Goal: Task Accomplishment & Management: Complete application form

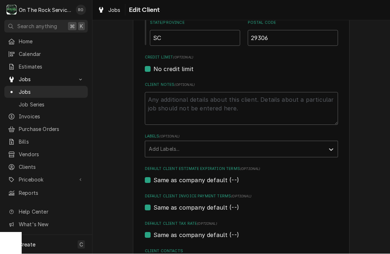
scroll to position [252, 0]
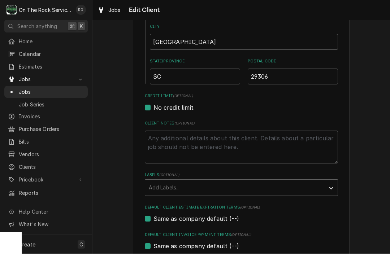
click at [172, 137] on textarea "Client Notes ( optional )" at bounding box center [241, 147] width 193 height 33
type textarea "H"
type textarea "x"
type textarea "Ho"
type textarea "x"
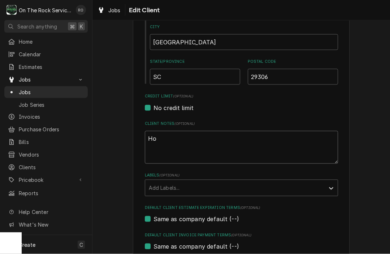
type textarea "Hou"
type textarea "x"
type textarea "Hour"
type textarea "x"
type textarea "Hours"
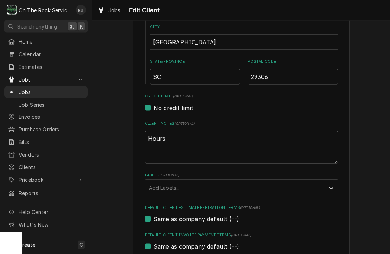
type textarea "x"
type textarea "Hours"
type textarea "x"
type textarea "Hours o"
type textarea "x"
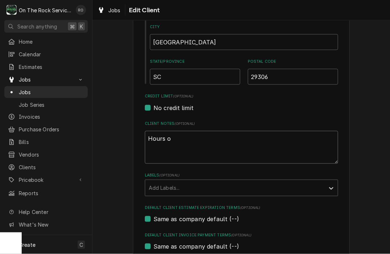
type textarea "Hours of"
type textarea "x"
type textarea "Hours of"
type textarea "x"
type textarea "Hours of O"
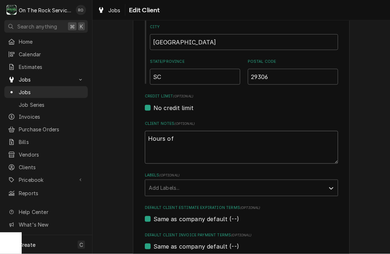
type textarea "x"
type textarea "Hours of Op"
type textarea "x"
type textarea "Hours of Ope"
type textarea "x"
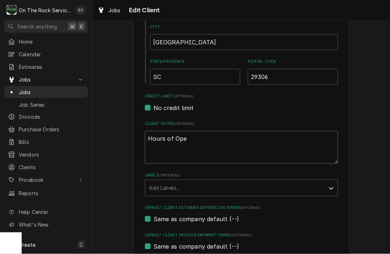
type textarea "Hours of Oper"
type textarea "x"
type textarea "Hours of Opert"
type textarea "x"
type textarea "Hours of Oper"
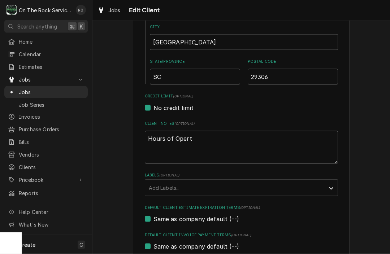
type textarea "x"
type textarea "Hours of Opera"
type textarea "x"
type textarea "Hours of Operat"
type textarea "x"
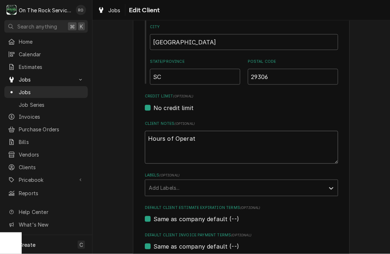
type textarea "Hours of Operati"
type textarea "x"
type textarea "Hours of Operatio"
type textarea "x"
type textarea "Hours of Operation"
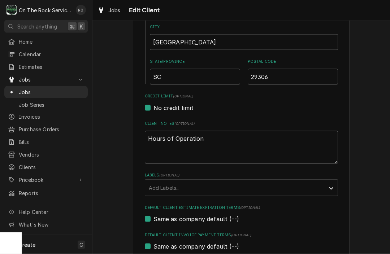
type textarea "x"
type textarea "Hours of Operatio"
type textarea "x"
type textarea "Hours of Operati"
type textarea "x"
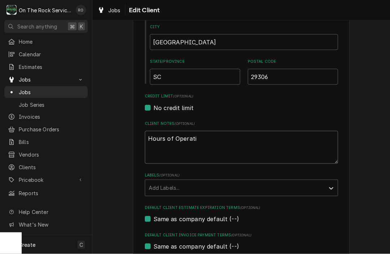
type textarea "Hours of Operat"
type textarea "x"
type textarea "Hours of Opera"
type textarea "x"
type textarea "Hours of Operas"
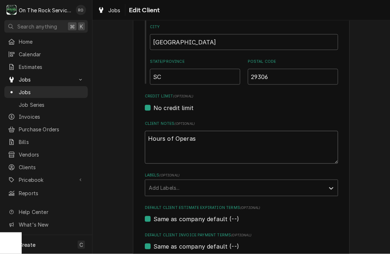
type textarea "x"
type textarea "Hours of Operasi"
type textarea "x"
type textarea "Hours of Operasio"
type textarea "x"
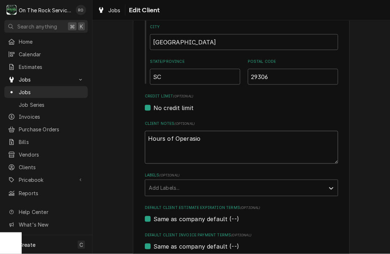
type textarea "Hours of Operasion"
type textarea "x"
type textarea "Hours of Operasion"
type textarea "x"
type textarea "Hours of Operasion"
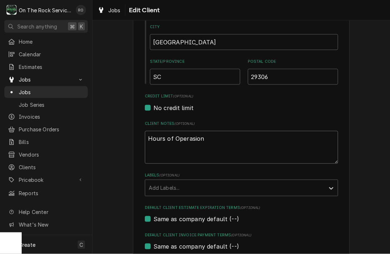
type textarea "x"
type textarea "Hours of Operasio"
type textarea "x"
type textarea "Hours of Operasi"
type textarea "x"
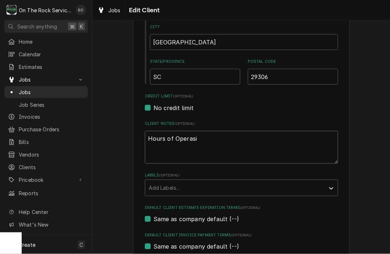
type textarea "Hours of Operas"
type textarea "x"
type textarea "Hours of Opera"
type textarea "x"
type textarea "Hours of Operat"
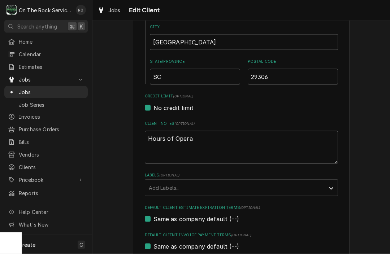
type textarea "x"
type textarea "Hours of Operati"
type textarea "x"
type textarea "Hours of Operatio"
type textarea "x"
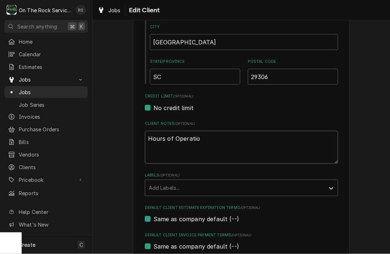
type textarea "Hours of Operation"
type textarea "x"
type textarea "Hours of Operation"
type textarea "x"
type textarea "Hours of Operation 8"
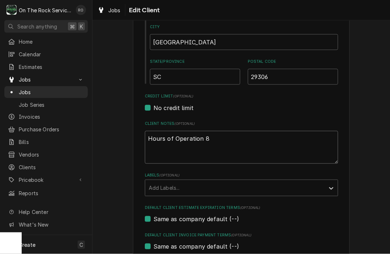
type textarea "x"
type textarea "Hours of Operation 8a"
type textarea "x"
type textarea "Hours of Operation 8am"
type textarea "x"
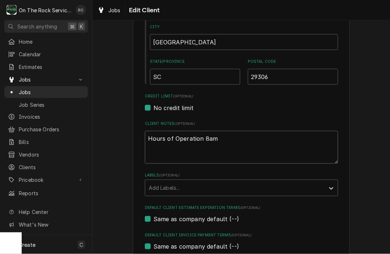
type textarea "Hours of Operation 8am"
type textarea "x"
type textarea "Hours of Operation 8am -"
type textarea "x"
type textarea "Hours of Operation 8am -"
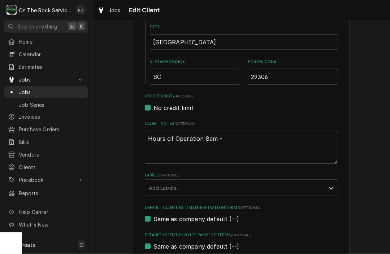
type textarea "x"
type textarea "Hours of Operation 8am -"
type textarea "x"
type textarea "Hours of Operation 8am"
type textarea "x"
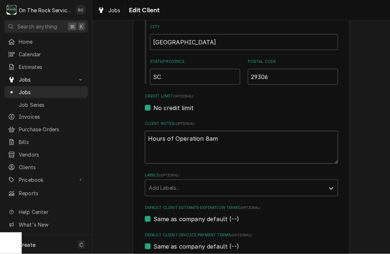
type textarea "Hours of Operation 8am"
type textarea "x"
type textarea "Hours of Operation 8a"
type textarea "x"
type textarea "Hours of Operation 8"
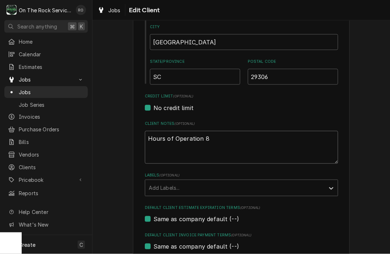
type textarea "x"
type textarea "Hours of Operation"
type textarea "x"
type textarea "Hours of Operation 1"
type textarea "x"
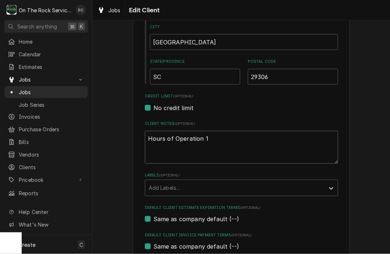
type textarea "Hours of Operation 10"
type textarea "x"
type textarea "Hours of Operation 10a"
type textarea "x"
type textarea "Hours of Operation 10am"
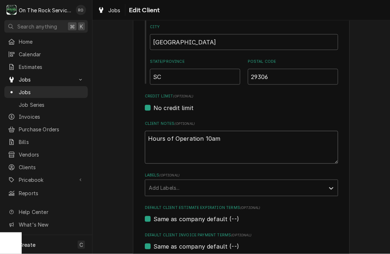
type textarea "x"
type textarea "Hours of Operation 10am-"
type textarea "x"
type textarea "Hours of Operation 10am"
type textarea "x"
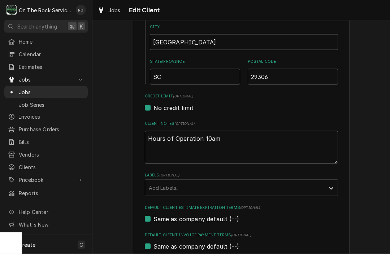
type textarea "Hours of Operation 10am"
type textarea "x"
type textarea "Hours of Operation 10am 0"
type textarea "x"
type textarea "Hours of Operation 10am"
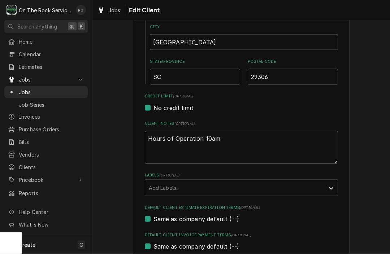
type textarea "x"
type textarea "Hours of Operation 10am -"
type textarea "x"
type textarea "Hours of Operation 10am -"
type textarea "x"
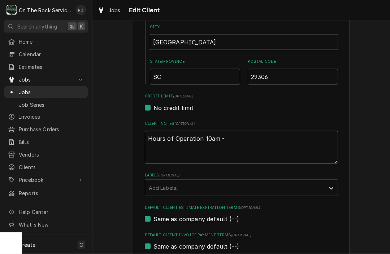
type textarea "Hours of Operation 10am - 8"
type textarea "x"
type textarea "Hours of Operation 10am - 8p"
type textarea "x"
type textarea "Hours of Operation 10am - 8pm"
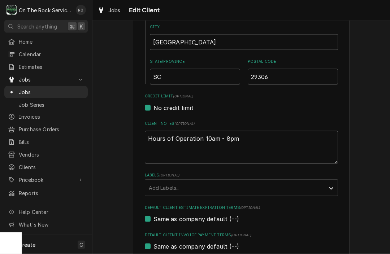
type textarea "x"
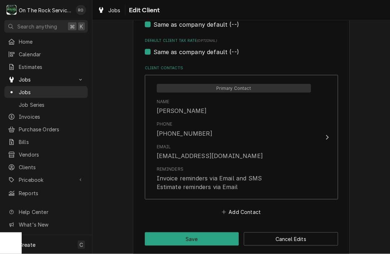
scroll to position [473, 0]
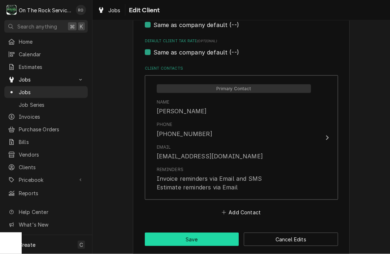
type textarea "Hours of Operation 10am - 8pm"
click at [202, 233] on button "Save" at bounding box center [192, 239] width 94 height 13
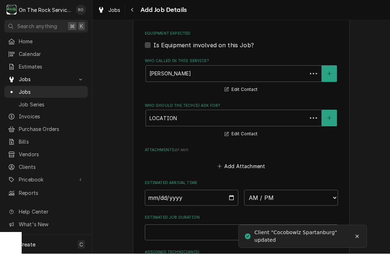
scroll to position [5, 0]
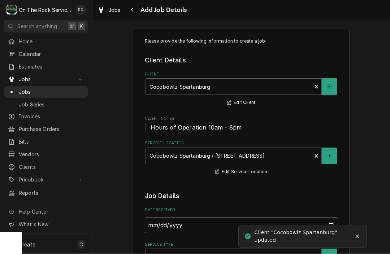
type textarea "x"
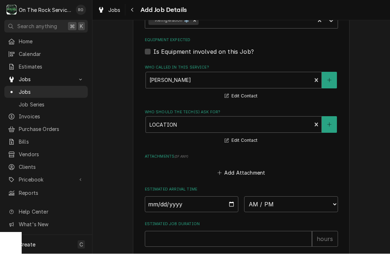
scroll to position [459, 0]
type input "2025-10-09"
click at [205, 201] on input "2025-10-09" at bounding box center [192, 204] width 94 height 16
type textarea "x"
type input "2025-10-10"
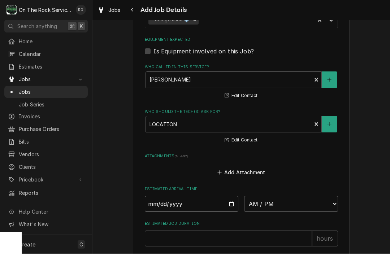
type textarea "x"
select select "10:00:00"
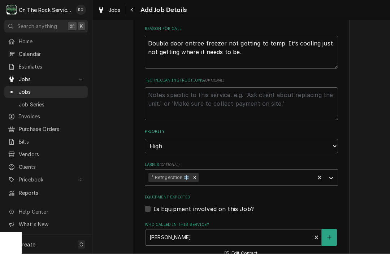
scroll to position [299, 0]
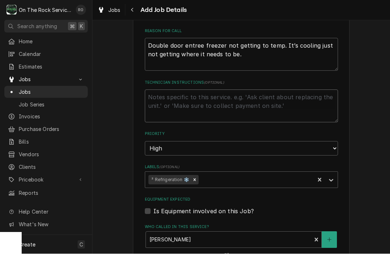
click at [200, 103] on textarea "Technician Instructions ( optional )" at bounding box center [241, 106] width 193 height 33
type textarea "x"
type textarea "L"
type textarea "x"
type textarea "La"
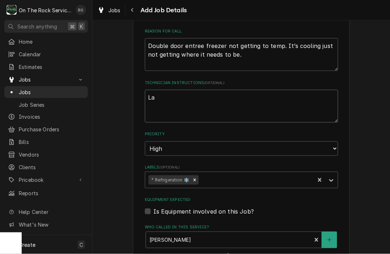
type textarea "x"
type textarea "Lan"
type textarea "x"
type textarea "Land"
type textarea "x"
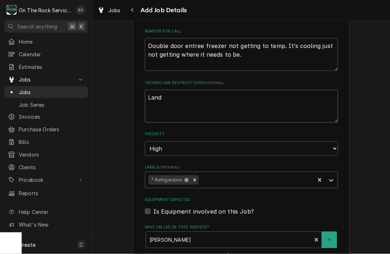
type textarea "Lando"
type textarea "x"
type textarea "Landon"
type textarea "x"
type textarea "Landon"
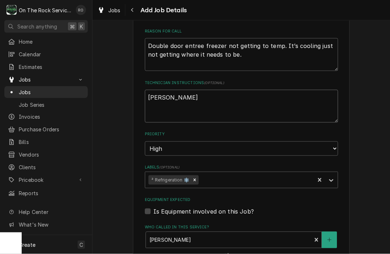
type textarea "x"
type textarea "Landon ("
type textarea "x"
type textarea "Landon (M"
type textarea "x"
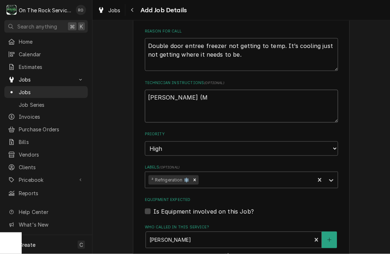
type textarea "Landon (Ma"
type textarea "x"
type textarea "Landon (Mana"
type textarea "x"
type textarea "Landon (Manag"
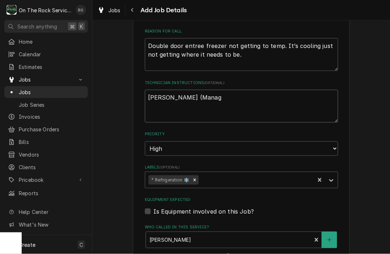
type textarea "x"
type textarea "Landon (Manage"
type textarea "x"
type textarea "Landon (Manager"
type textarea "x"
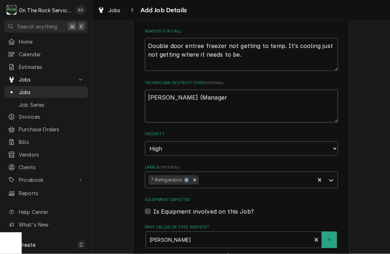
type textarea "Landon (Manager"
type textarea "x"
type textarea "Landon (Manager"
type textarea "x"
type textarea "Landon (Manager)"
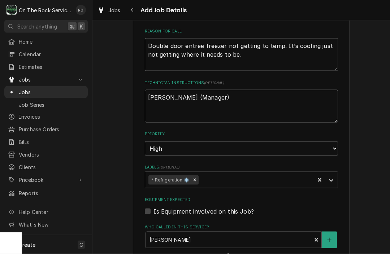
type textarea "x"
type textarea "Landon (Manager)"
type textarea "x"
type textarea "Landon (Manager) s"
type textarea "x"
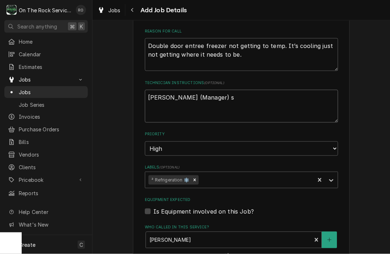
type textarea "Landon (Manager) sa"
type textarea "x"
type textarea "Landon (Manager) sai"
type textarea "x"
type textarea "Landon (Manager) said"
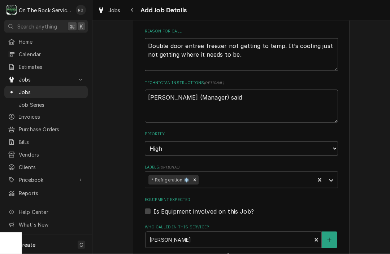
type textarea "x"
type textarea "Landon (Manager) said"
type textarea "x"
type textarea "Landon (Manager) said i"
type textarea "x"
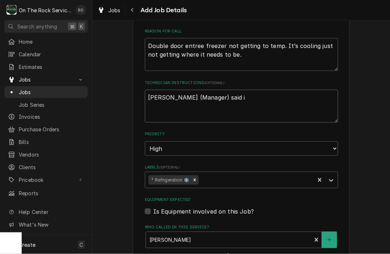
type textarea "Landon (Manager) said if"
type textarea "x"
type textarea "Landon (Manager) said if"
type textarea "x"
type textarea "Landon (Manager) said if h"
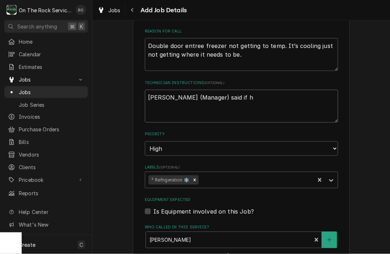
type textarea "x"
type textarea "Landon (Manager) said if he"
type textarea "x"
type textarea "Landon (Manager) said if he"
type textarea "x"
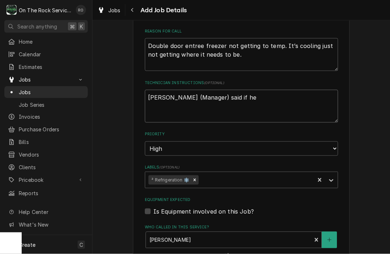
type textarea "Landon (Manager) said if he i"
type textarea "x"
type textarea "Landon (Manager) said if he is"
type textarea "x"
click at [298, 100] on textarea "Landon (Manager) asked if he isn’t there" at bounding box center [241, 106] width 193 height 33
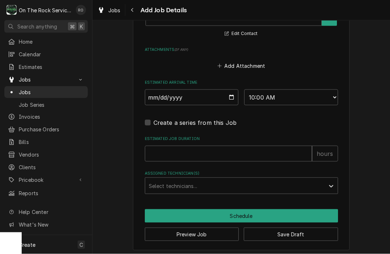
scroll to position [564, 0]
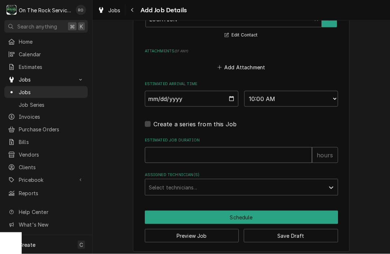
click at [269, 147] on input "Estimated Job Duration" at bounding box center [228, 155] width 167 height 16
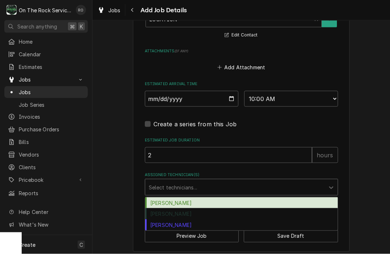
click at [254, 185] on div "Assigned Technician(s)" at bounding box center [235, 187] width 172 height 13
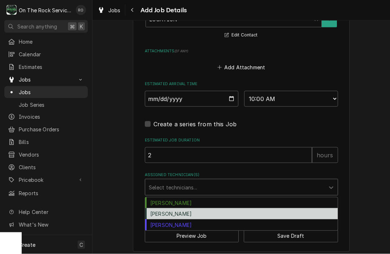
click at [241, 208] on div "Rich Ortega" at bounding box center [241, 213] width 192 height 11
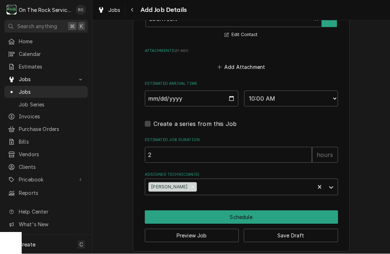
click at [241, 211] on button "Schedule" at bounding box center [241, 217] width 193 height 13
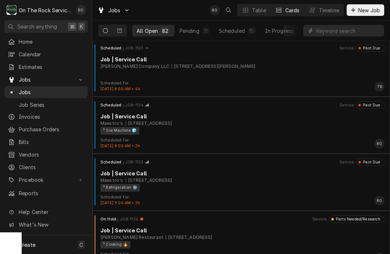
scroll to position [3083, 0]
